Goal: Find specific page/section: Find specific page/section

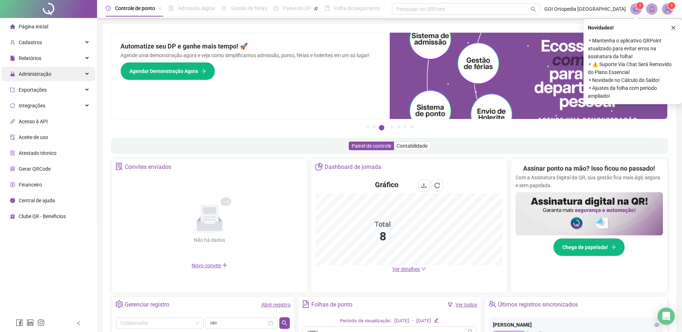
click at [86, 70] on div "Administração" at bounding box center [48, 74] width 94 height 14
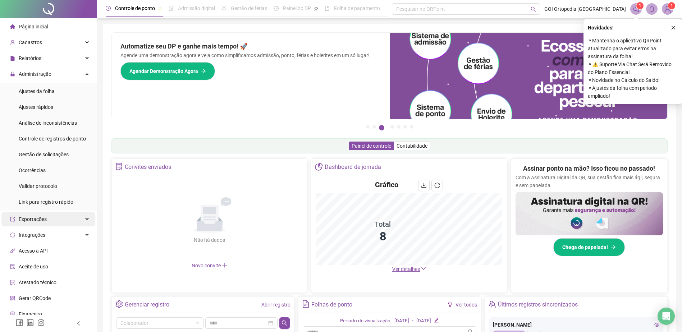
click at [82, 220] on div "Exportações" at bounding box center [48, 219] width 94 height 14
click at [80, 217] on div "Exportações" at bounding box center [48, 219] width 94 height 14
drag, startPoint x: 55, startPoint y: 156, endPoint x: 69, endPoint y: 155, distance: 14.8
click at [55, 156] on span "Gestão de solicitações" at bounding box center [44, 155] width 50 height 6
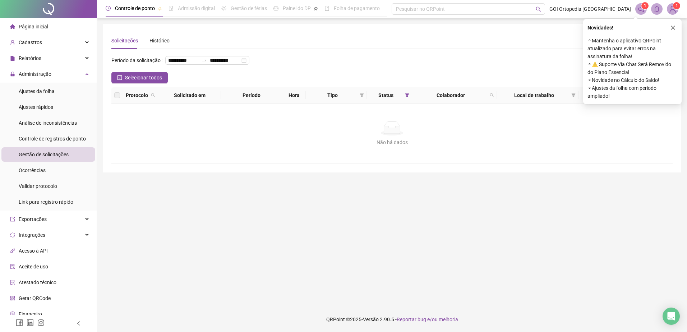
drag, startPoint x: 30, startPoint y: 22, endPoint x: 32, endPoint y: 3, distance: 19.1
click at [30, 22] on div "Página inicial" at bounding box center [29, 26] width 38 height 14
